Goal: Find specific page/section: Find specific page/section

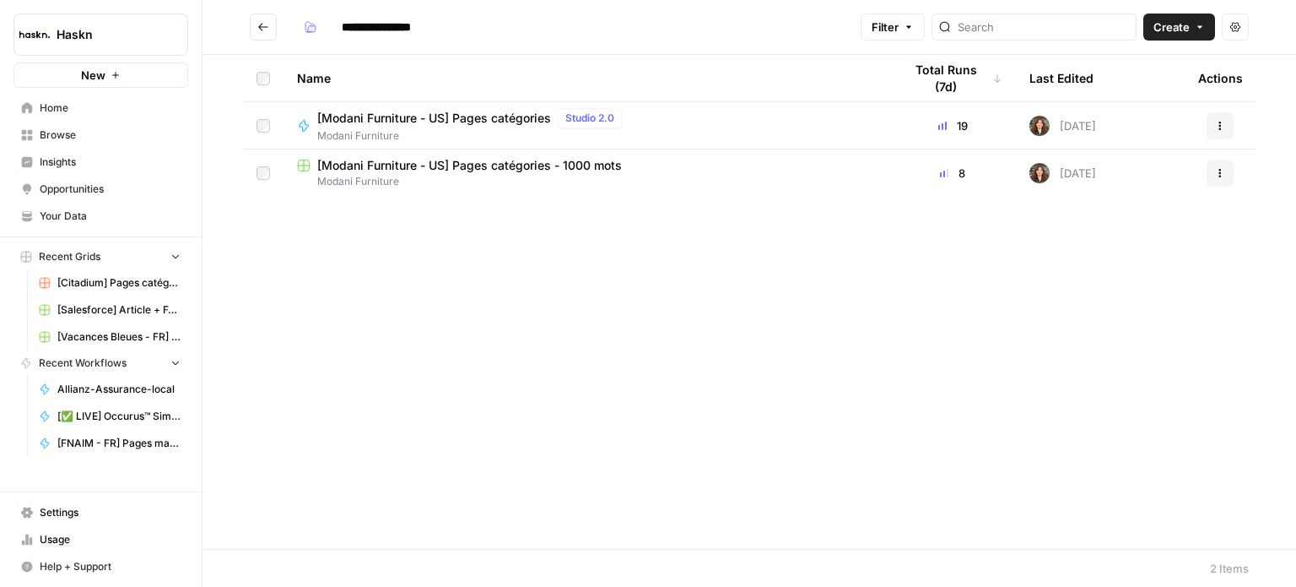
click at [267, 31] on icon "Go back" at bounding box center [263, 27] width 12 height 12
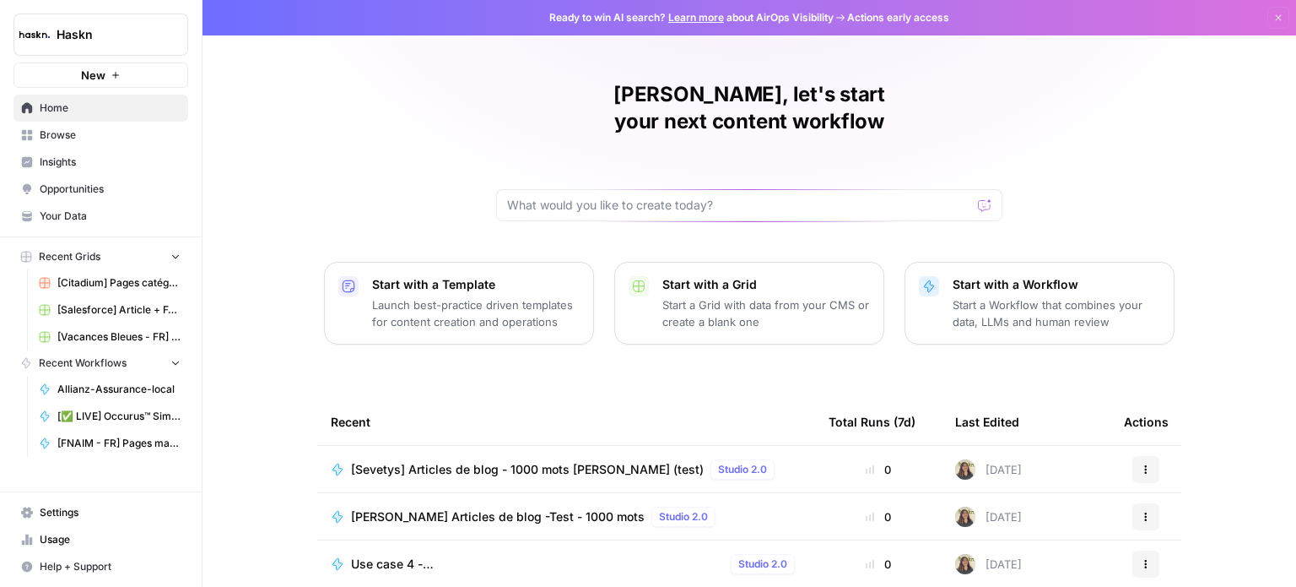
click at [78, 133] on span "Browse" at bounding box center [110, 134] width 141 height 15
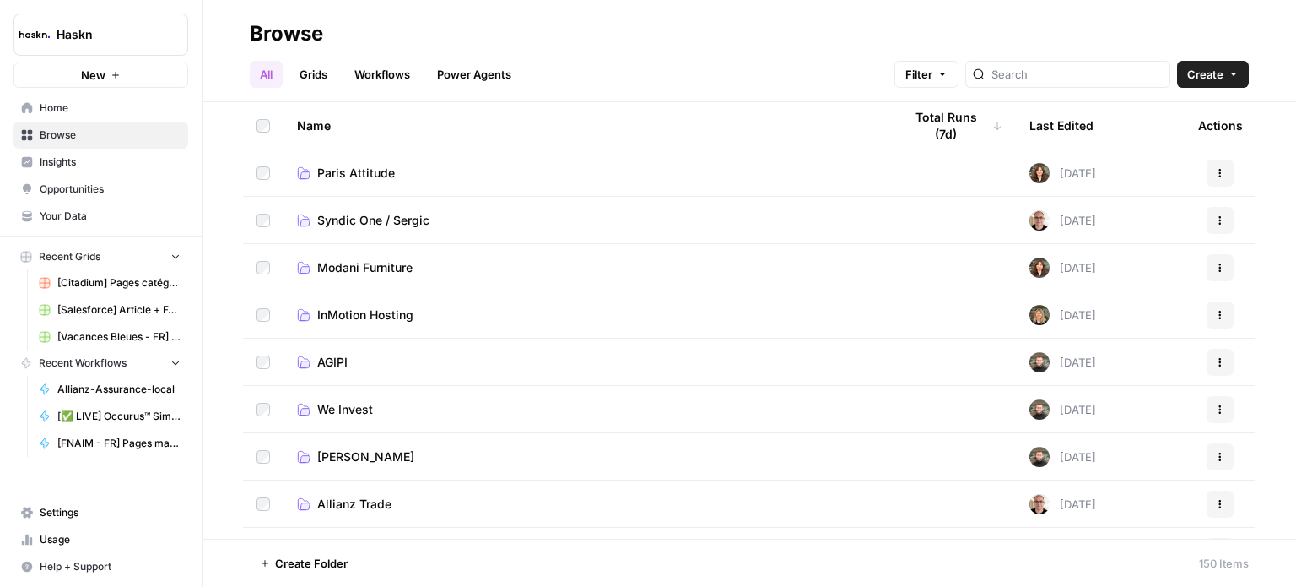
click at [342, 165] on span "Paris Attitude" at bounding box center [356, 173] width 78 height 17
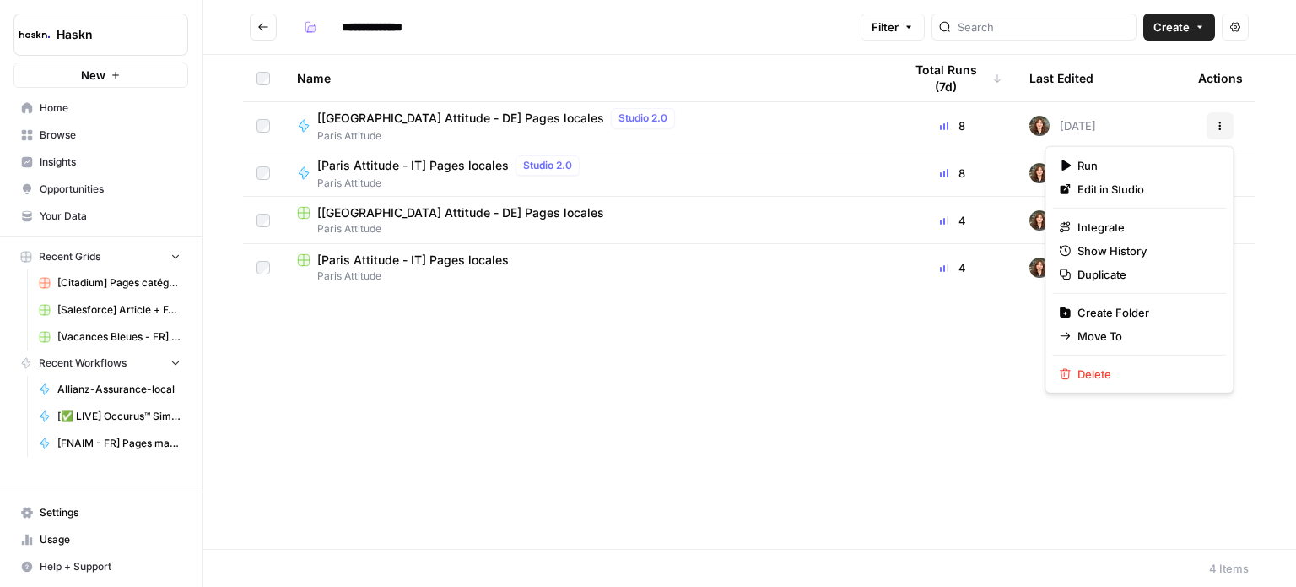
click at [1215, 125] on icon "button" at bounding box center [1220, 126] width 10 height 10
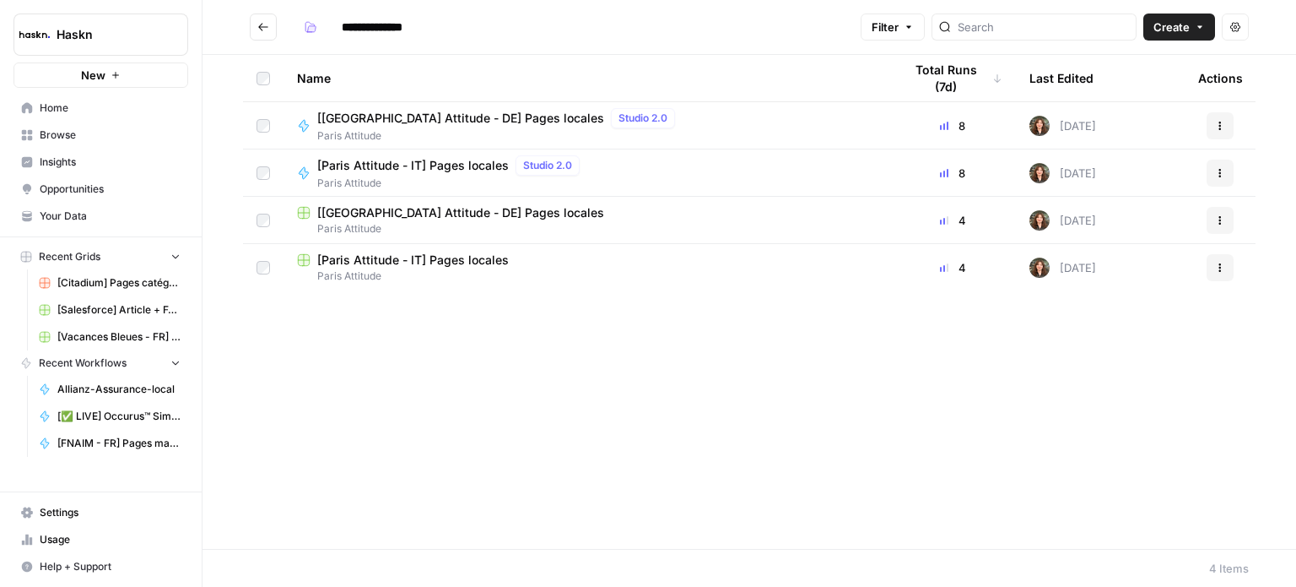
click at [694, 124] on div "[[GEOGRAPHIC_DATA] Attitude - DE] Pages locales Studio 2.0 Paris Attitude" at bounding box center [586, 125] width 579 height 35
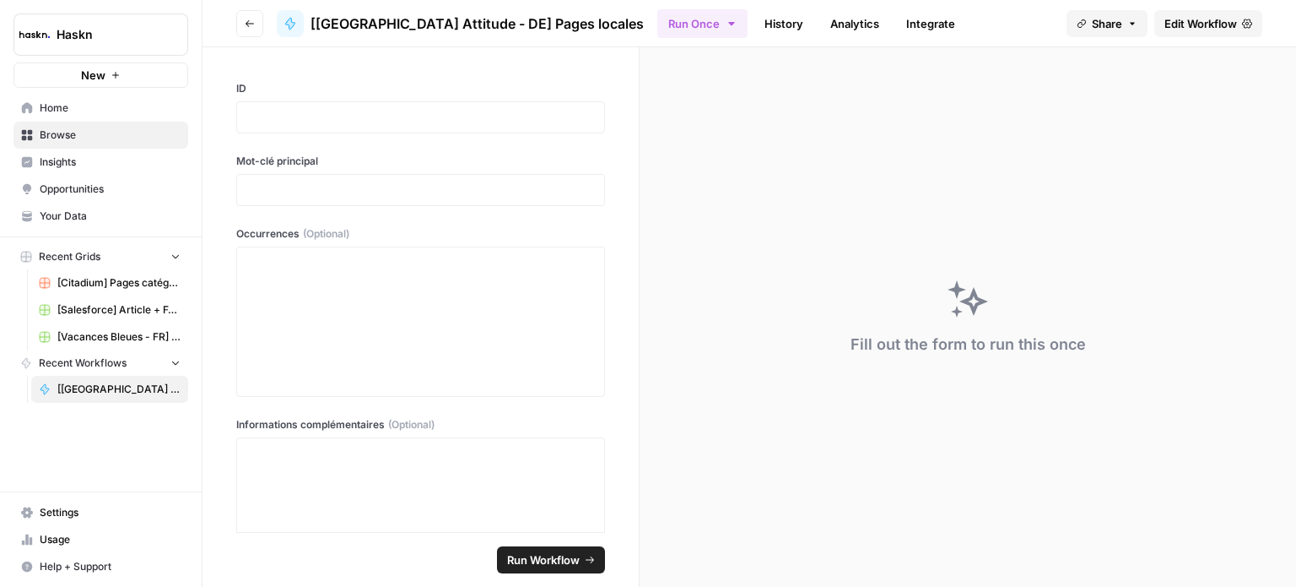
click at [262, 8] on header "Go back [[GEOGRAPHIC_DATA] Attitude - DE] Pages locales Run Once History Analyt…" at bounding box center [750, 23] width 1094 height 47
click at [253, 19] on icon "button" at bounding box center [250, 24] width 10 height 10
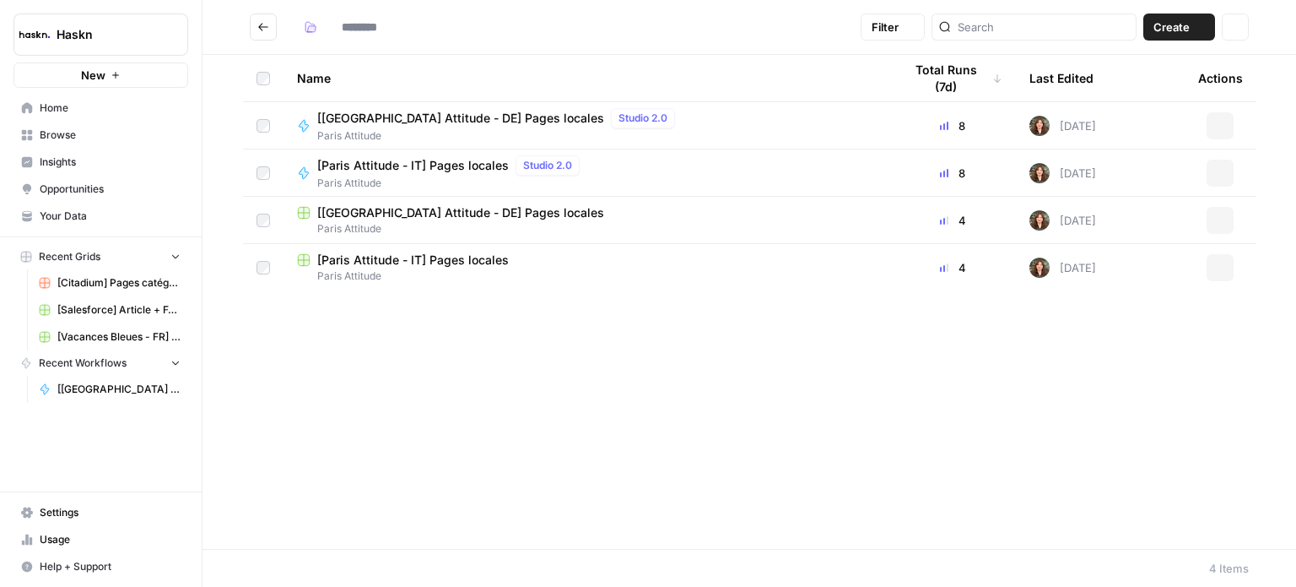
type input "**********"
click at [398, 168] on span "[Paris Attitude - IT] Pages locales" at bounding box center [413, 165] width 192 height 17
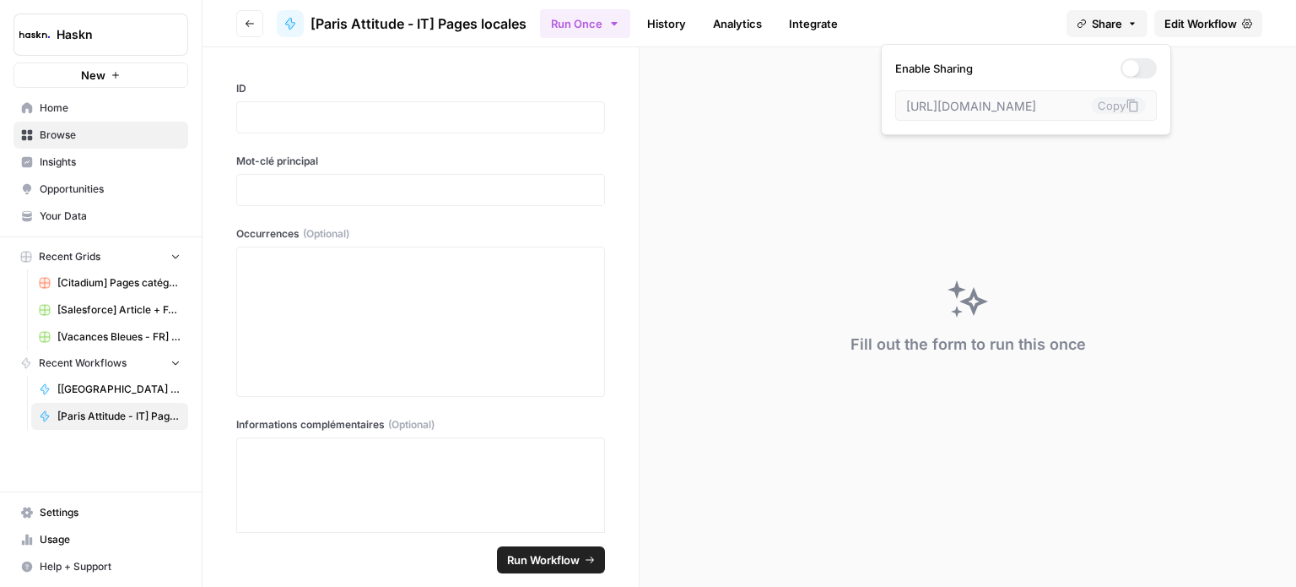
click at [1105, 21] on span "Share" at bounding box center [1107, 23] width 30 height 17
click at [257, 24] on button "Go back" at bounding box center [249, 23] width 27 height 27
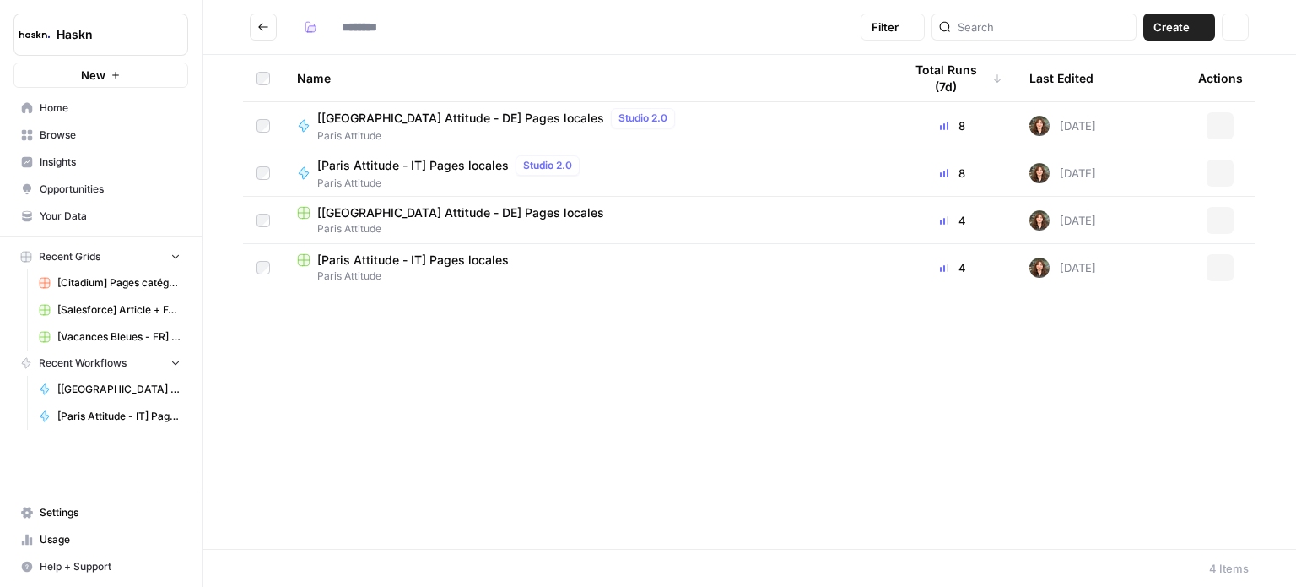
type input "**********"
click at [273, 16] on button "Go back" at bounding box center [263, 27] width 27 height 27
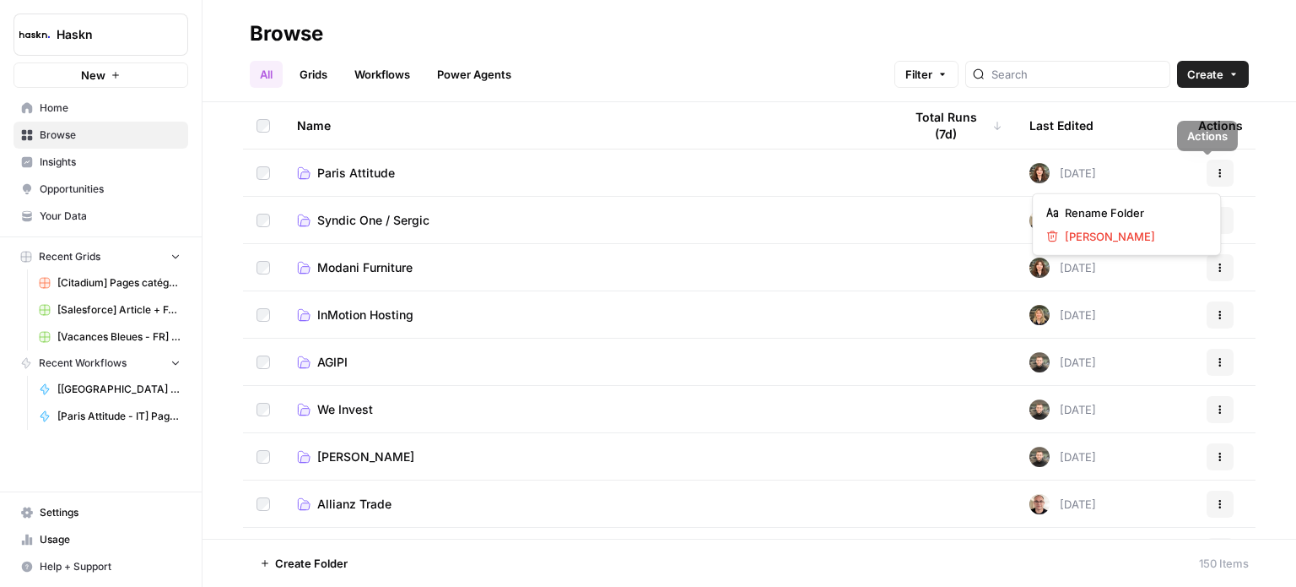
click at [1215, 171] on icon "button" at bounding box center [1220, 173] width 10 height 10
click at [654, 155] on td "Paris Attitude" at bounding box center [587, 172] width 606 height 46
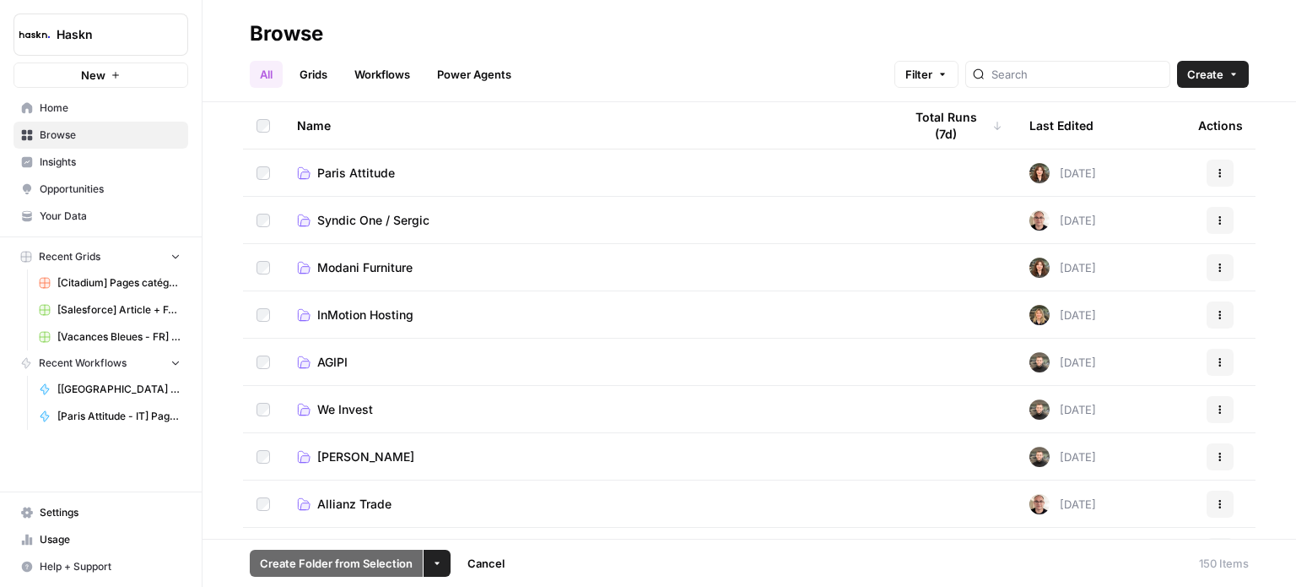
click at [446, 179] on link "Paris Attitude" at bounding box center [586, 173] width 579 height 17
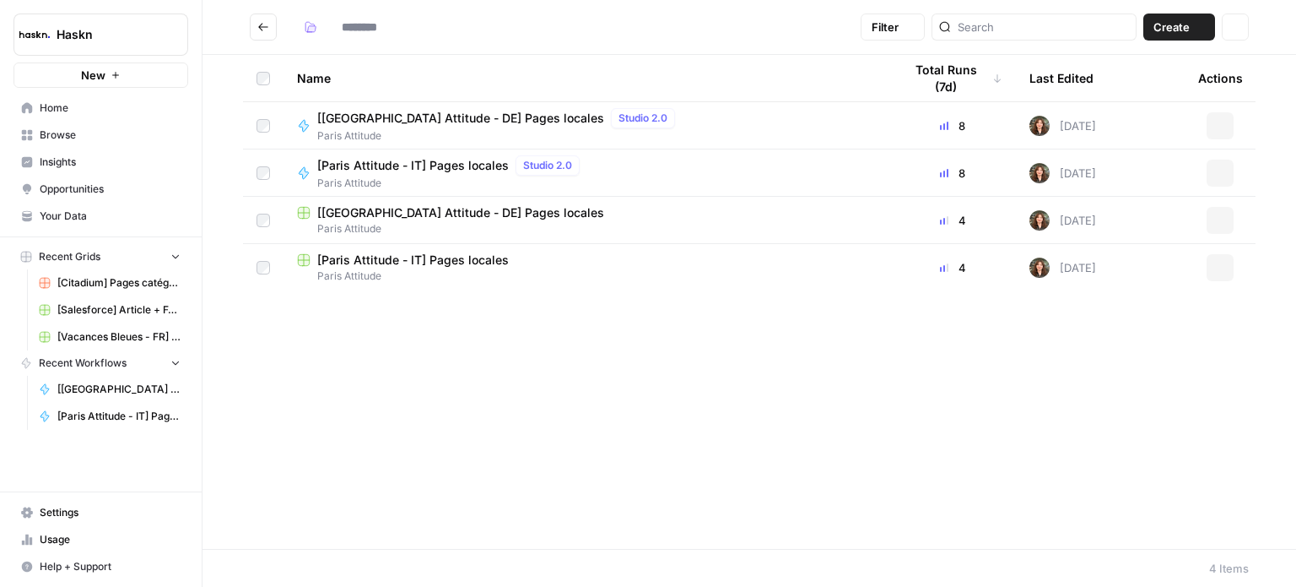
type input "**********"
